Goal: Find specific page/section: Find specific page/section

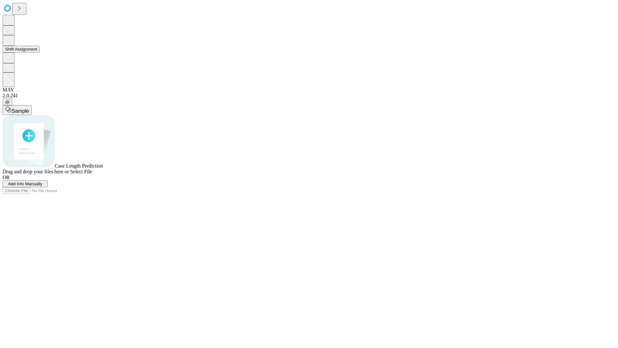
click at [40, 52] on button "Shift Assignment" at bounding box center [21, 49] width 37 height 7
